Goal: Find specific page/section: Find specific page/section

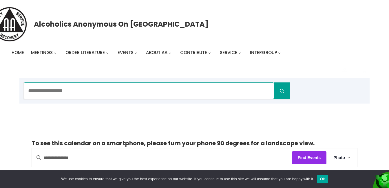
click at [152, 95] on input "Search" at bounding box center [149, 90] width 250 height 17
type input "**********"
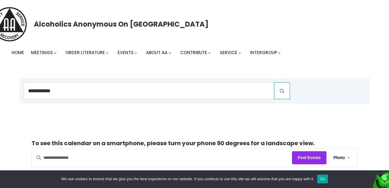
click at [280, 92] on icon "Search" at bounding box center [281, 90] width 7 height 7
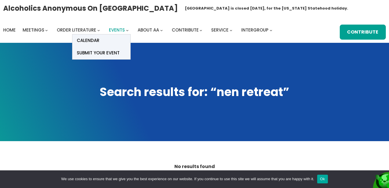
click at [114, 31] on span "Events" at bounding box center [117, 30] width 16 height 6
click at [113, 38] on link "Calendar" at bounding box center [101, 40] width 58 height 12
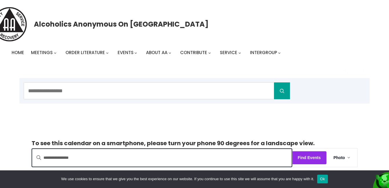
click at [181, 159] on input "Enter Keyword. Search for Events by Keyword." at bounding box center [162, 158] width 260 height 18
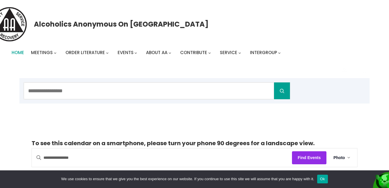
click at [21, 54] on span "Home" at bounding box center [18, 52] width 12 height 6
